Goal: Find specific page/section: Find specific page/section

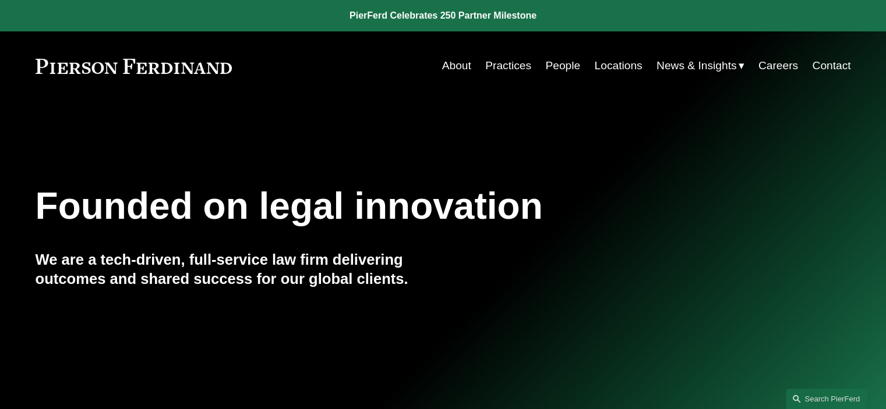
click at [561, 72] on link "People" at bounding box center [562, 66] width 35 height 22
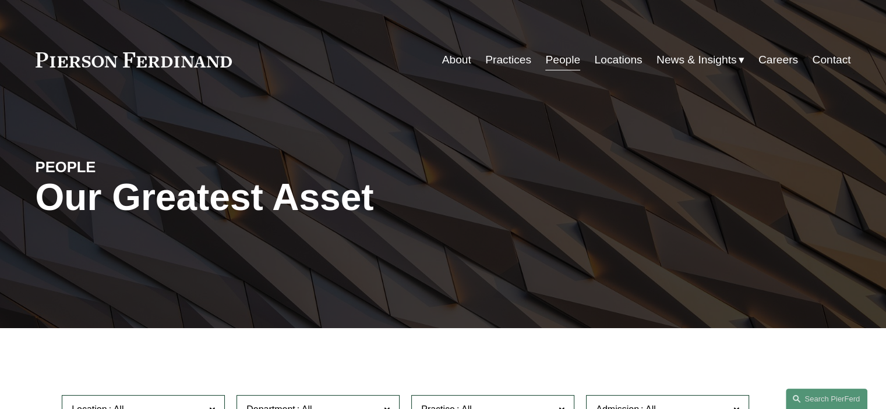
click at [617, 66] on link "Locations" at bounding box center [618, 60] width 48 height 22
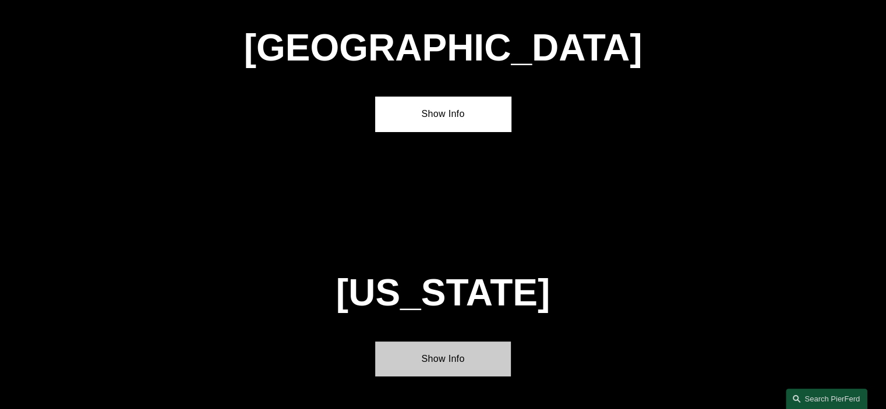
scroll to position [3956, 0]
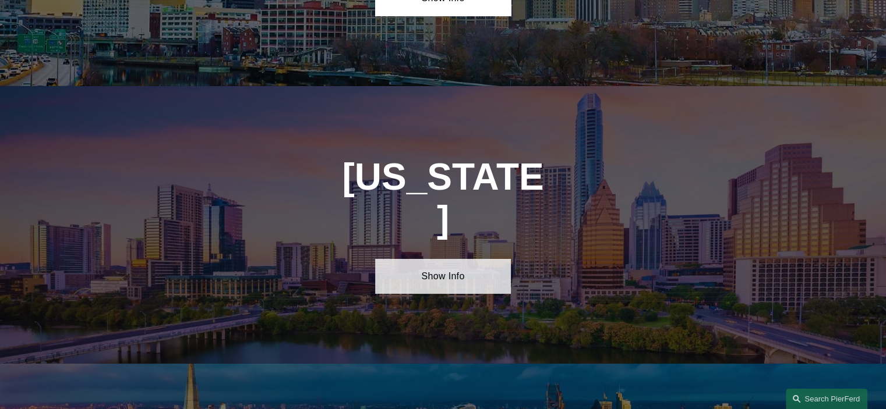
click at [440, 259] on link "Show Info" at bounding box center [443, 276] width 136 height 35
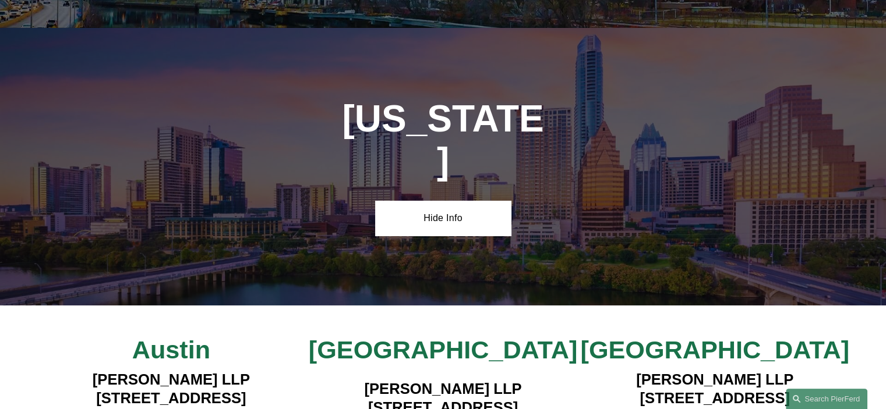
scroll to position [4072, 0]
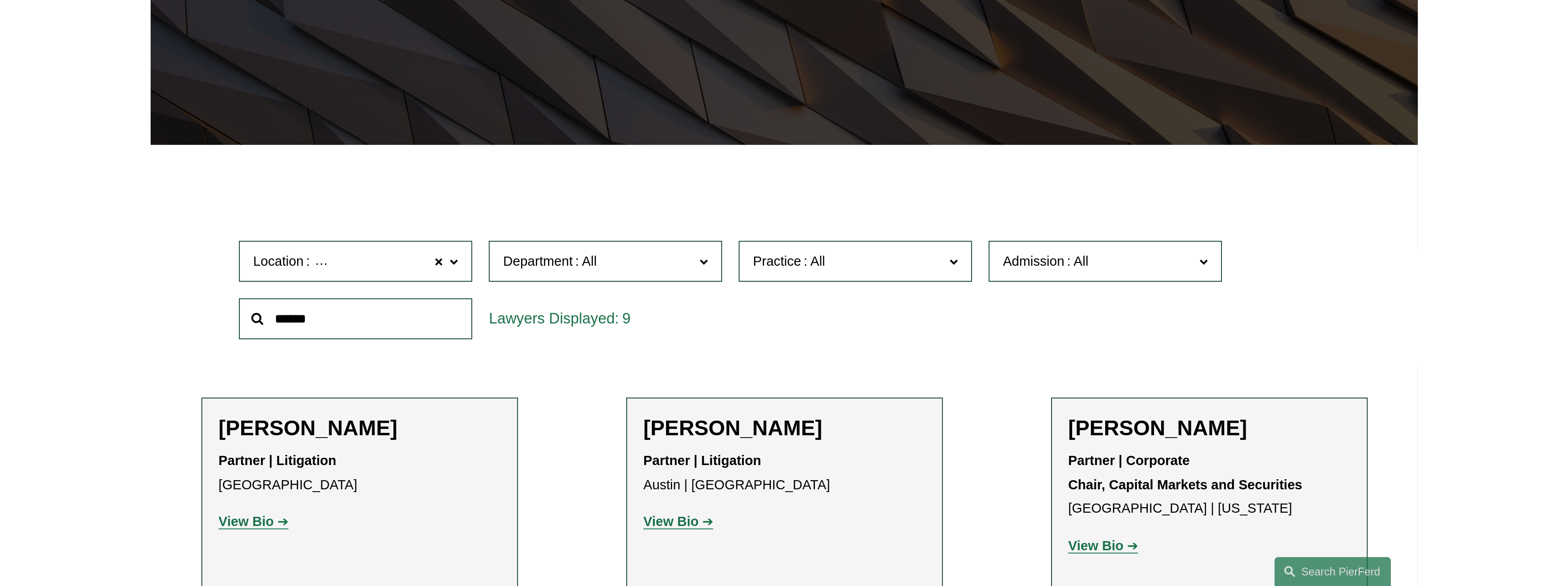
scroll to position [367, 0]
